Goal: Information Seeking & Learning: Get advice/opinions

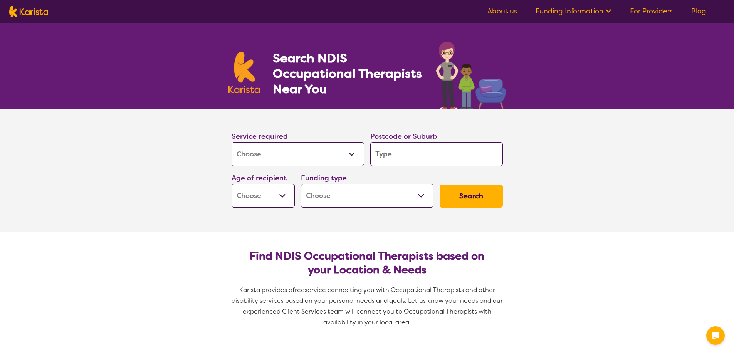
select select "[MEDICAL_DATA]"
click at [414, 154] on input "search" at bounding box center [436, 154] width 133 height 24
type input "2"
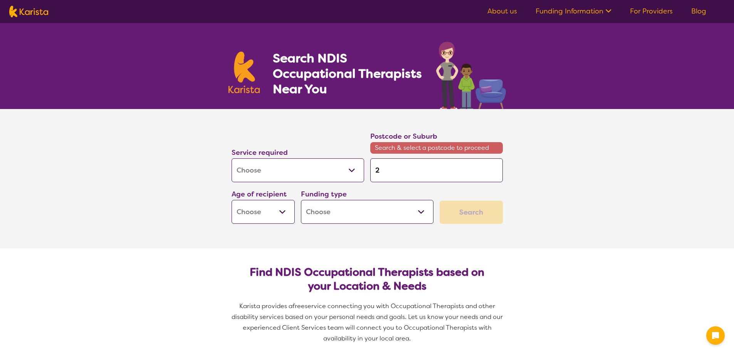
type input "27"
type input "274"
type input "2749"
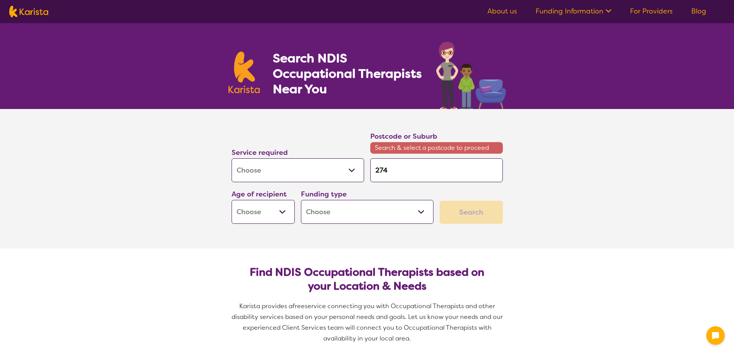
type input "2749"
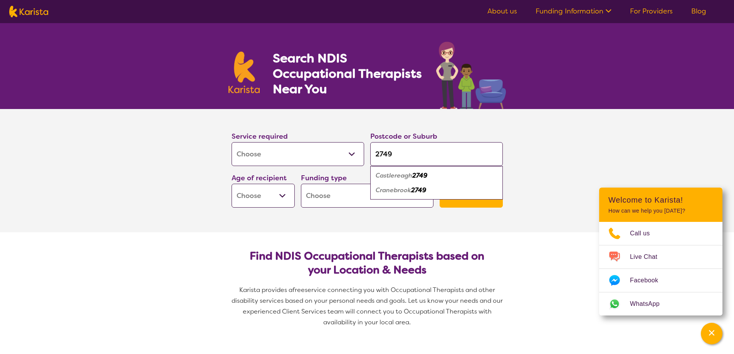
type input "2749"
click at [407, 188] on em "Cranebrook" at bounding box center [393, 190] width 35 height 8
click at [287, 190] on select "Early Childhood - 0 to 9 Child - 10 to 11 Adolescent - 12 to 17 Adult - 18 to 6…" at bounding box center [262, 196] width 63 height 24
select select "EC"
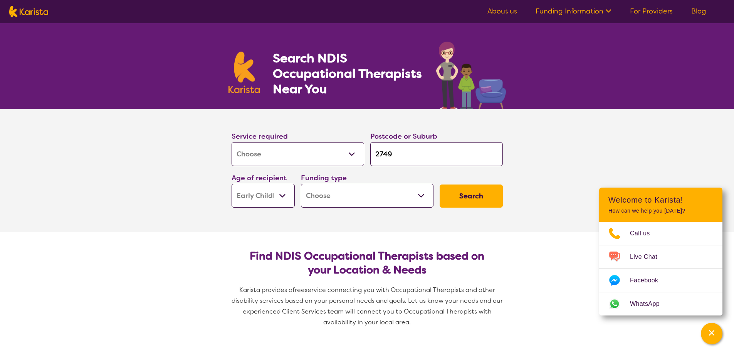
click at [231, 184] on select "Early Childhood - 0 to 9 Child - 10 to 11 Adolescent - 12 to 17 Adult - 18 to 6…" at bounding box center [262, 196] width 63 height 24
select select "EC"
click at [396, 202] on select "Home Care Package (HCP) National Disability Insurance Scheme (NDIS) I don't know" at bounding box center [367, 196] width 133 height 24
select select "NDIS"
click at [301, 184] on select "Home Care Package (HCP) National Disability Insurance Scheme (NDIS) I don't know" at bounding box center [367, 196] width 133 height 24
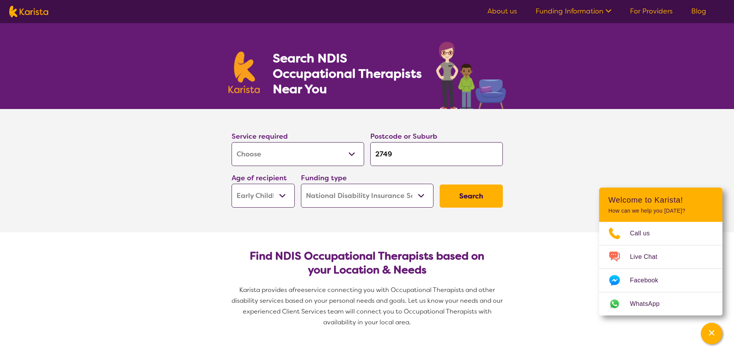
select select "NDIS"
click at [460, 205] on button "Search" at bounding box center [470, 196] width 63 height 23
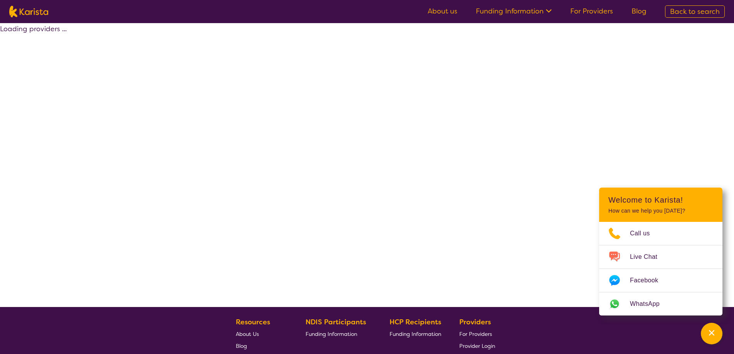
select select "by_score"
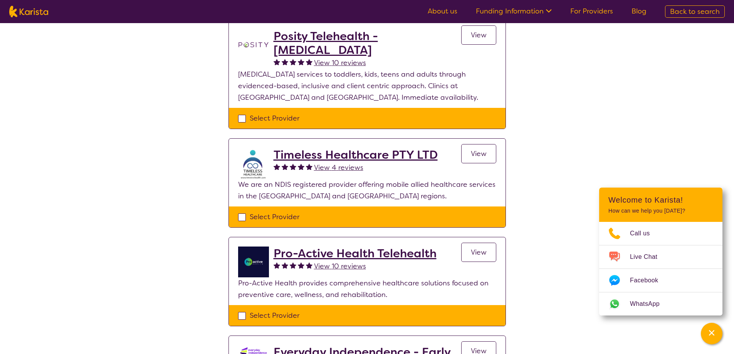
scroll to position [77, 0]
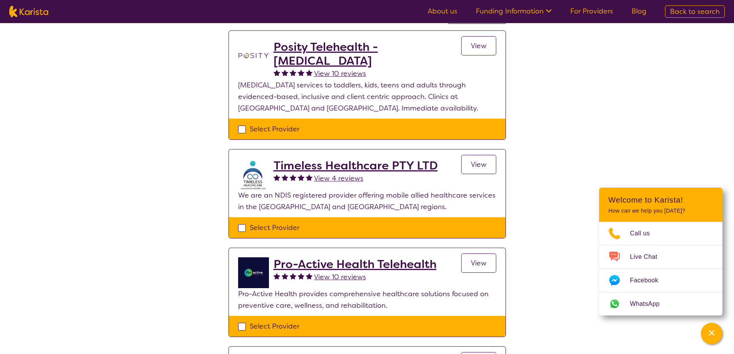
click at [472, 44] on span "View" at bounding box center [479, 45] width 16 height 9
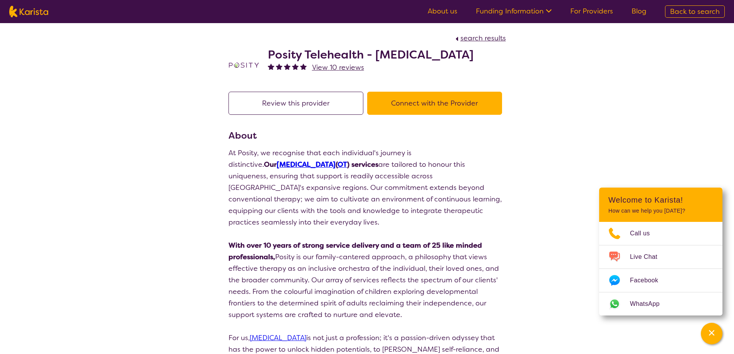
click at [349, 66] on span "View 10 reviews" at bounding box center [338, 67] width 52 height 9
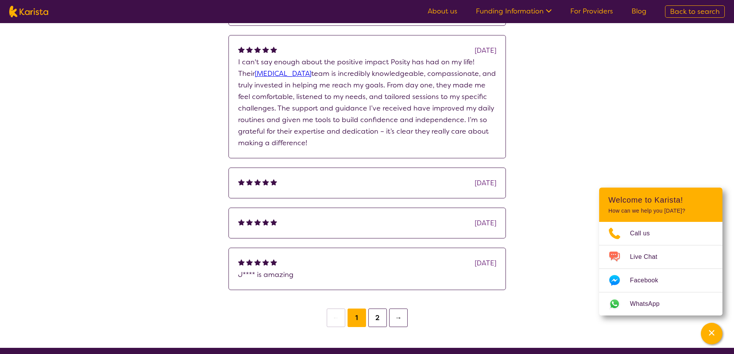
scroll to position [193, 0]
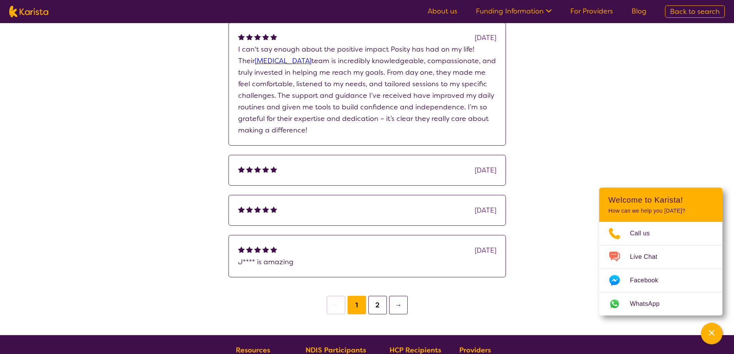
click at [376, 311] on button "2" at bounding box center [377, 305] width 18 height 18
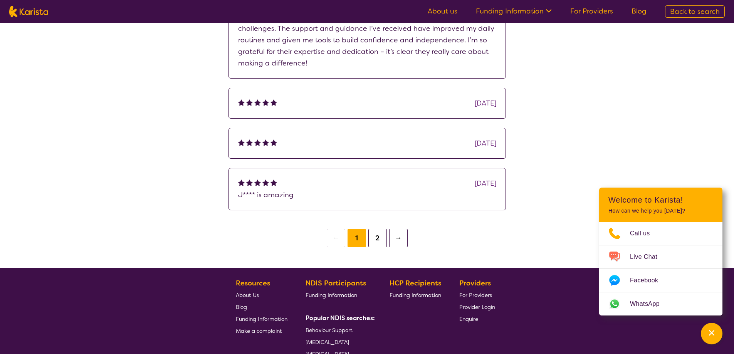
scroll to position [270, 0]
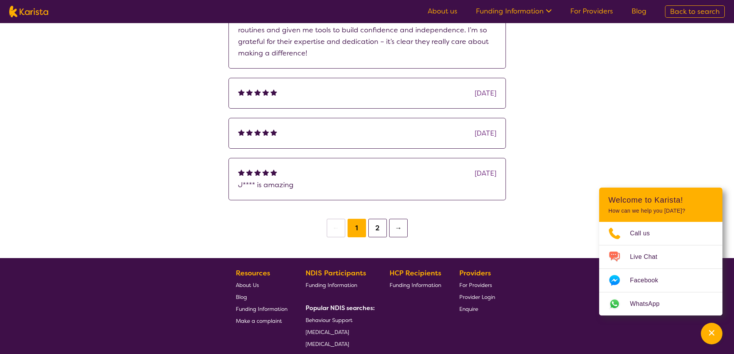
click at [371, 231] on button "2" at bounding box center [377, 228] width 18 height 18
